Goal: Task Accomplishment & Management: Use online tool/utility

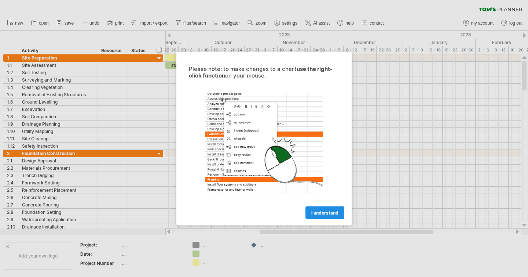
click at [317, 212] on span "I understand" at bounding box center [324, 213] width 27 height 6
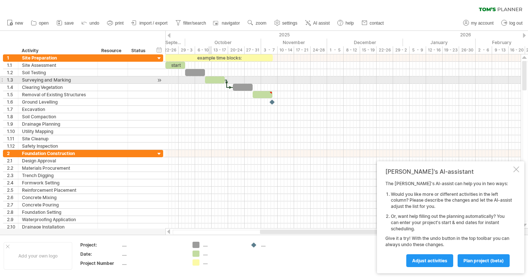
click at [209, 79] on div at bounding box center [215, 79] width 20 height 7
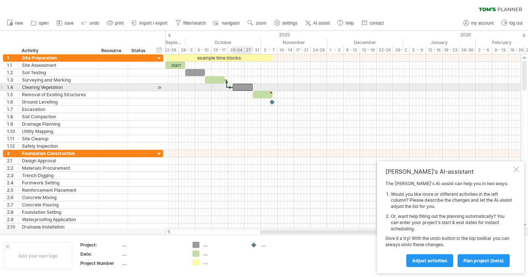
click at [247, 86] on div at bounding box center [243, 87] width 20 height 7
click at [230, 86] on div at bounding box center [230, 87] width 6 height 2
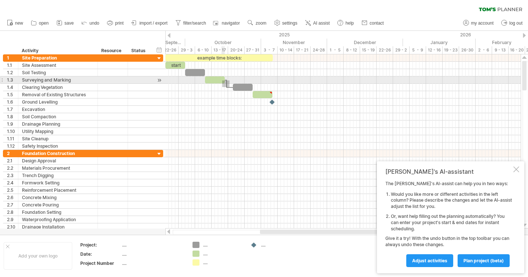
drag, startPoint x: 230, startPoint y: 87, endPoint x: 222, endPoint y: 80, distance: 9.9
click at [160, 77] on div at bounding box center [159, 80] width 7 height 8
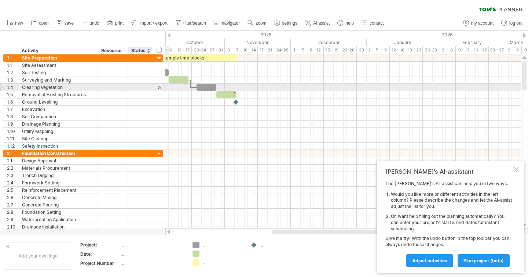
click at [156, 87] on div at bounding box center [159, 88] width 7 height 8
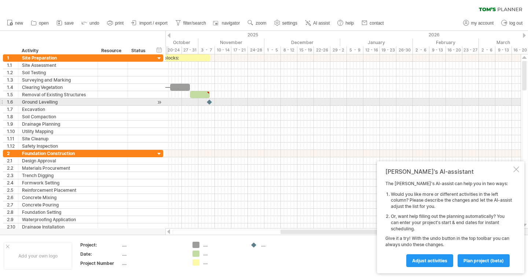
click at [158, 103] on div at bounding box center [159, 102] width 7 height 8
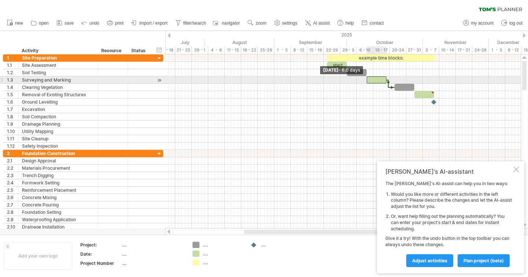
drag, startPoint x: 366, startPoint y: 77, endPoint x: 373, endPoint y: 79, distance: 7.1
click at [366, 78] on span at bounding box center [366, 79] width 3 height 7
click at [407, 83] on div at bounding box center [342, 79] width 355 height 7
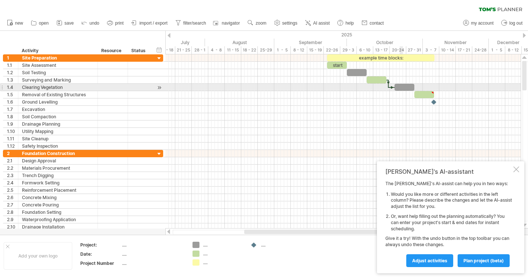
click at [400, 88] on div at bounding box center [405, 87] width 20 height 7
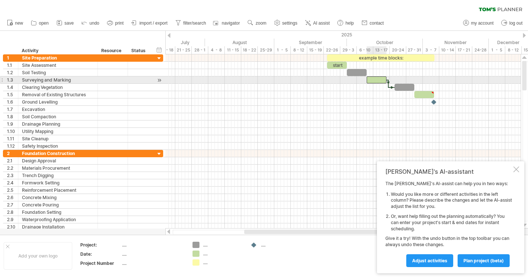
click at [383, 77] on div at bounding box center [377, 79] width 20 height 7
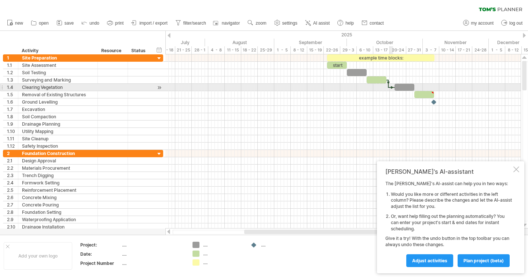
click at [391, 86] on div at bounding box center [392, 87] width 6 height 2
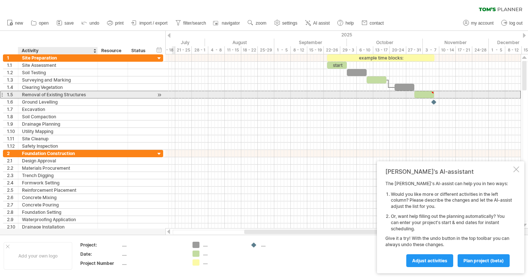
click at [83, 95] on div "Removal of Existing Structures" at bounding box center [58, 94] width 72 height 7
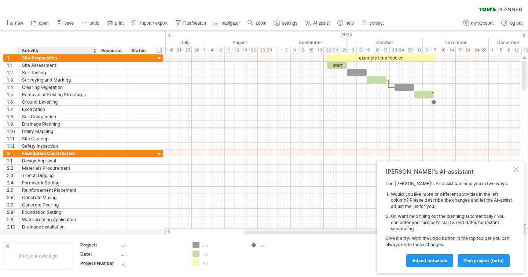
click at [94, 50] on div at bounding box center [94, 50] width 3 height 7
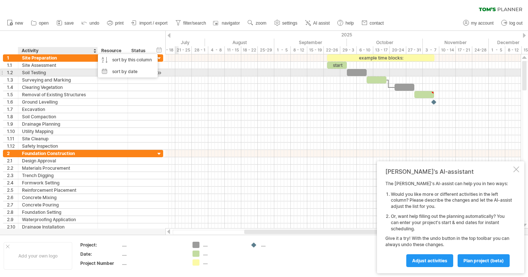
drag, startPoint x: 178, startPoint y: 75, endPoint x: 172, endPoint y: 68, distance: 8.8
click at [178, 75] on div at bounding box center [342, 72] width 355 height 7
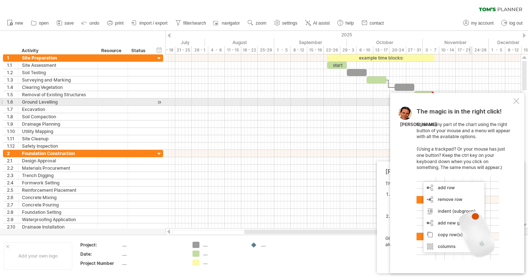
click at [517, 101] on div at bounding box center [517, 101] width 6 height 6
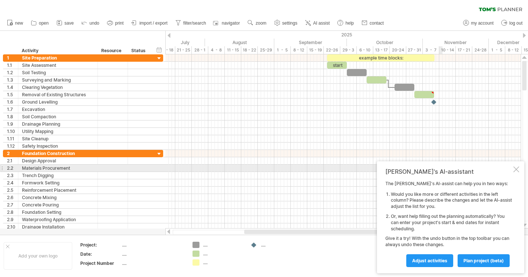
click at [515, 170] on div at bounding box center [517, 169] width 6 height 6
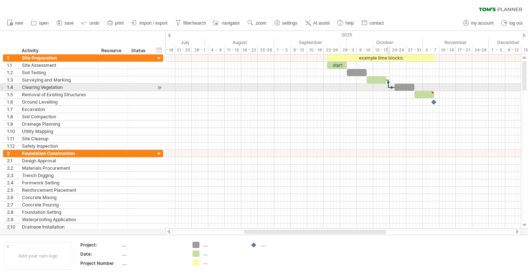
click at [389, 84] on div at bounding box center [388, 84] width 2 height 8
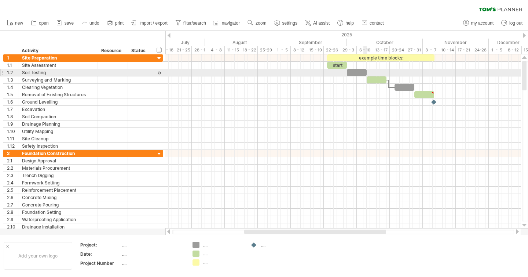
click at [364, 71] on div at bounding box center [357, 72] width 20 height 7
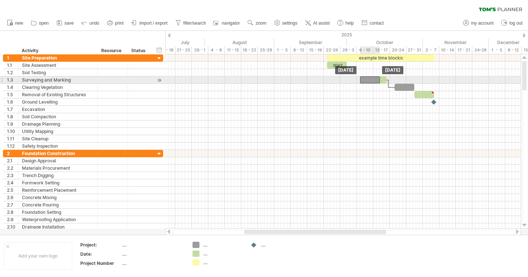
drag, startPoint x: 362, startPoint y: 74, endPoint x: 375, endPoint y: 82, distance: 15.0
drag, startPoint x: 369, startPoint y: 83, endPoint x: 356, endPoint y: 76, distance: 14.1
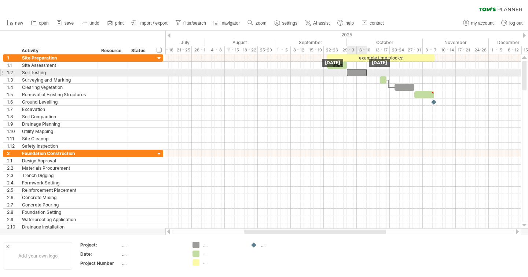
drag, startPoint x: 368, startPoint y: 80, endPoint x: 357, endPoint y: 74, distance: 12.8
click at [375, 74] on span at bounding box center [375, 72] width 3 height 7
click at [369, 73] on div at bounding box center [371, 72] width 28 height 7
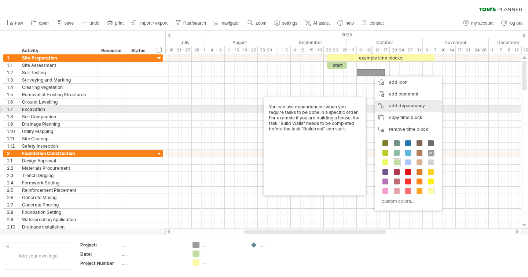
click at [402, 107] on div "add dependency You can use dependencies when you require tasks to be done in a …" at bounding box center [408, 106] width 67 height 12
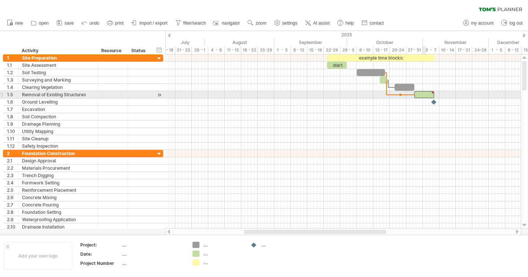
click at [423, 95] on div at bounding box center [425, 94] width 20 height 7
click at [402, 95] on div at bounding box center [401, 95] width 28 height 2
